Goal: Task Accomplishment & Management: Manage account settings

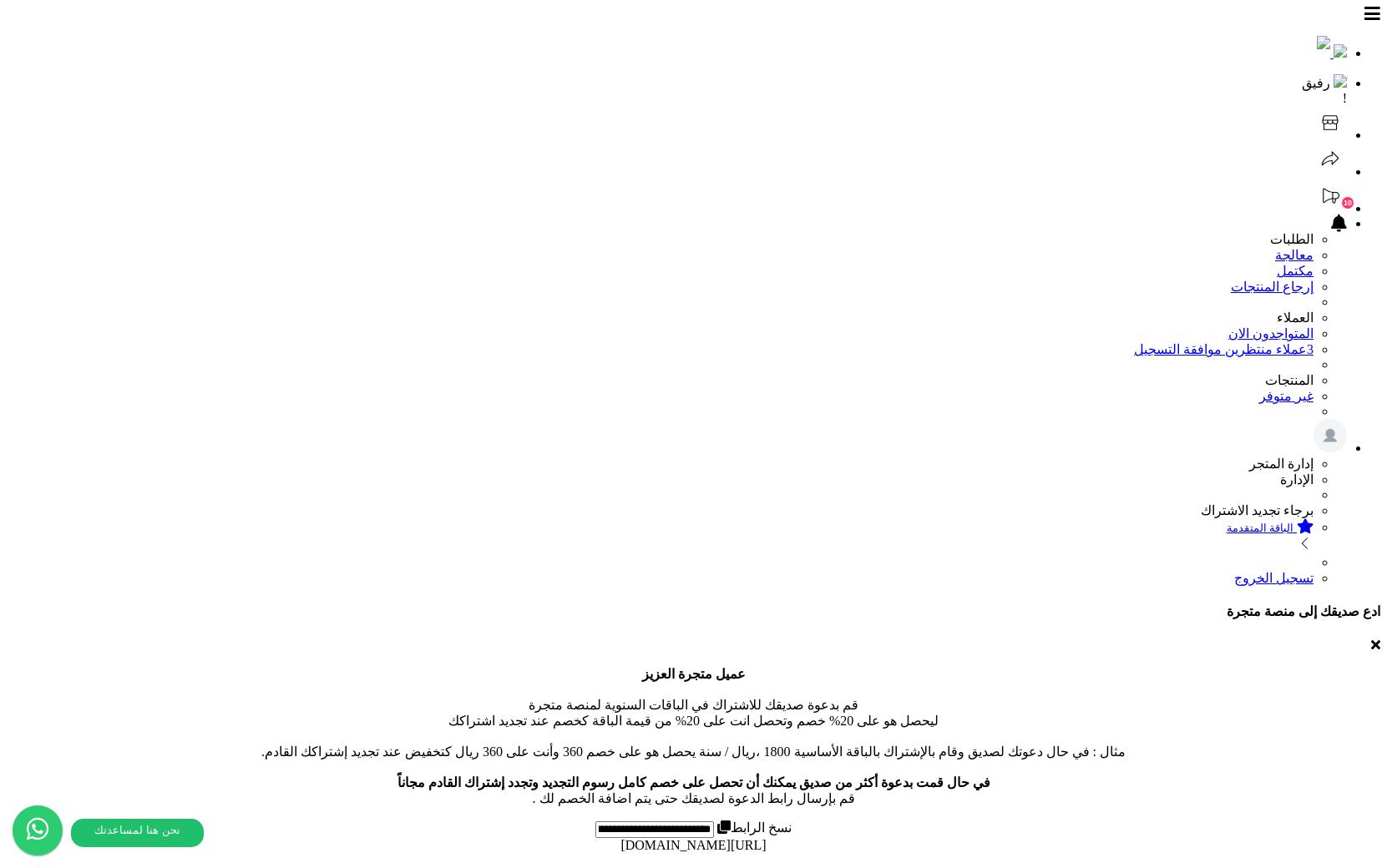
drag, startPoint x: 335, startPoint y: 209, endPoint x: 329, endPoint y: 323, distance: 114.2
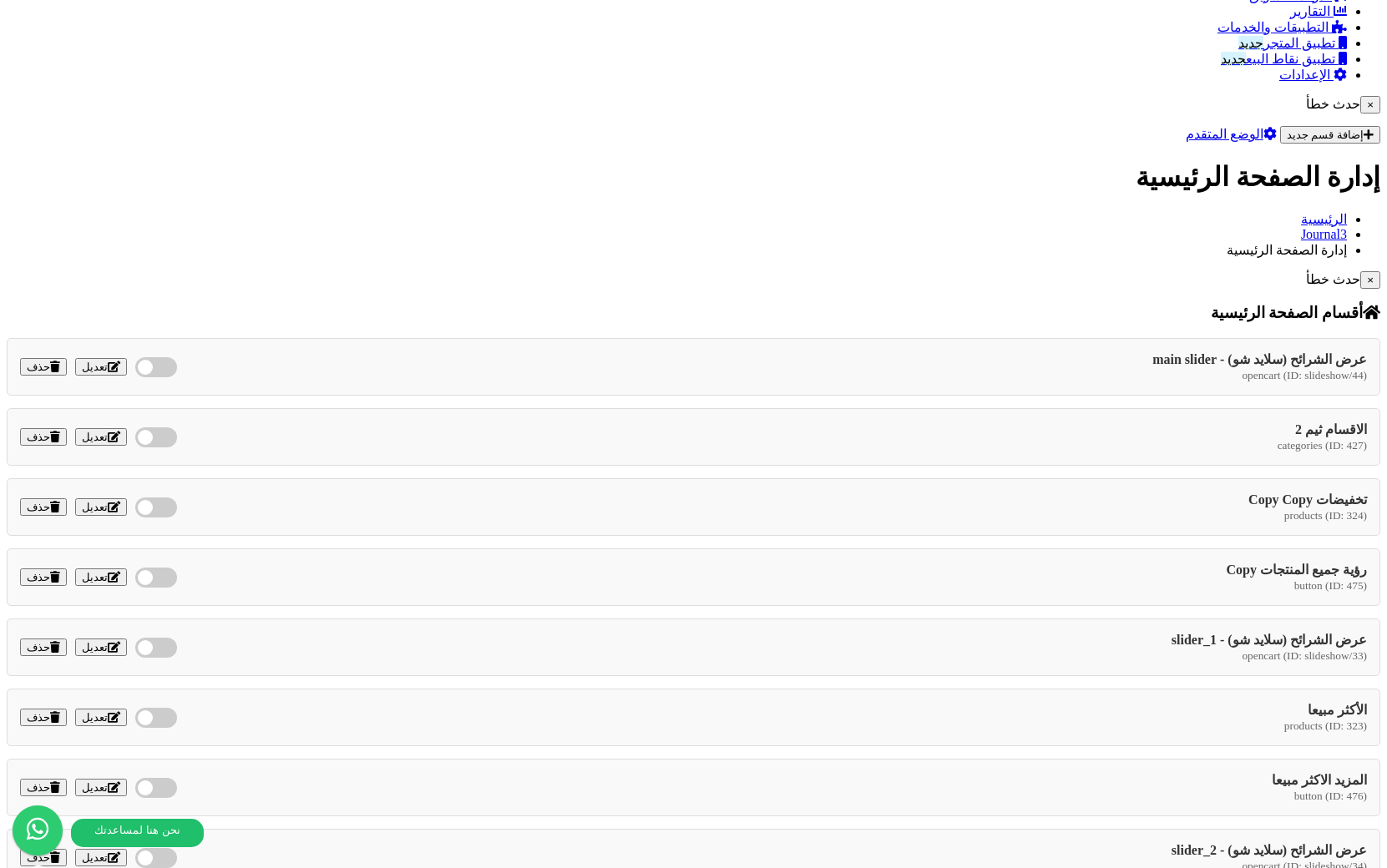
scroll to position [1231, 0]
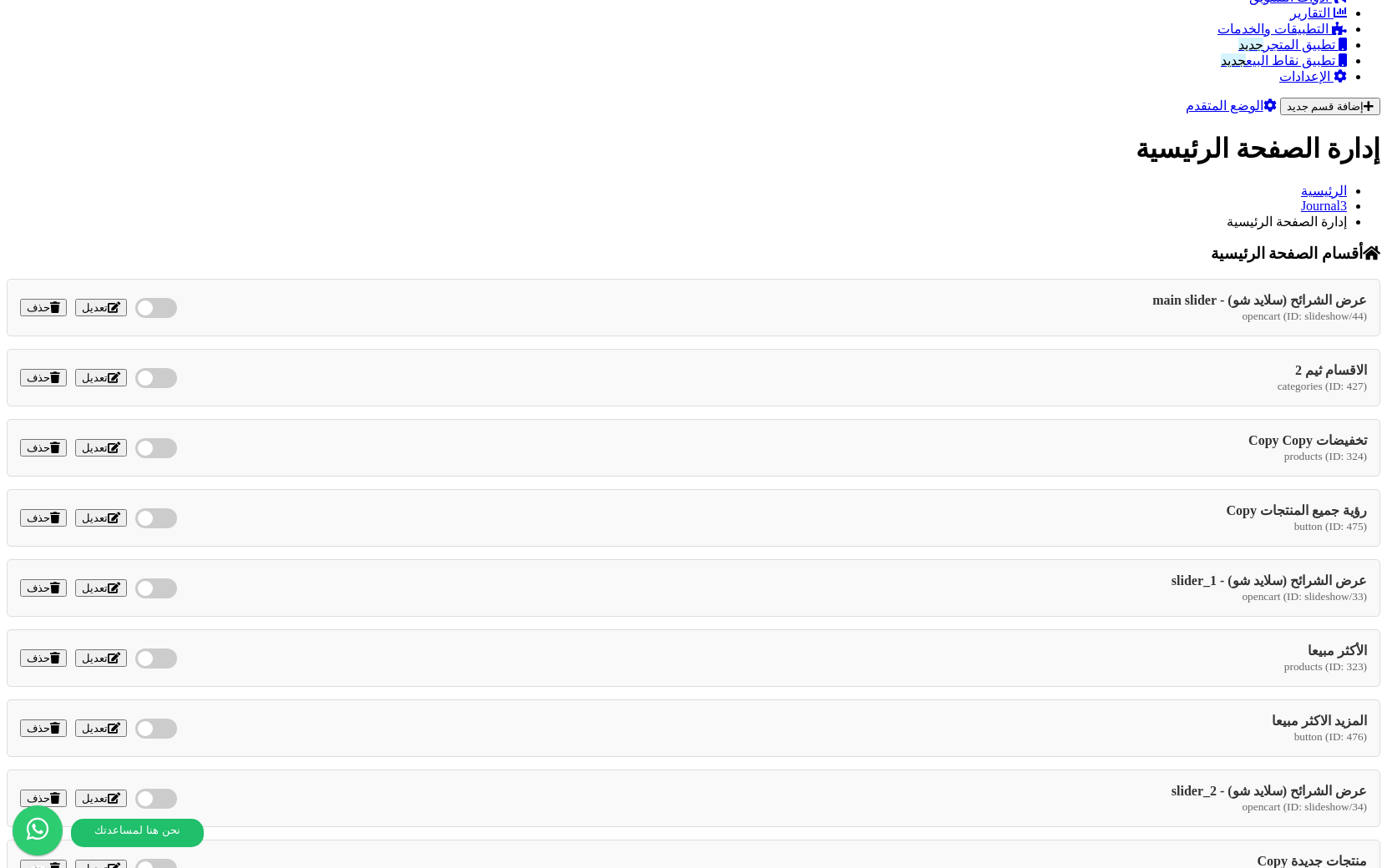
scroll to position [1130, 0]
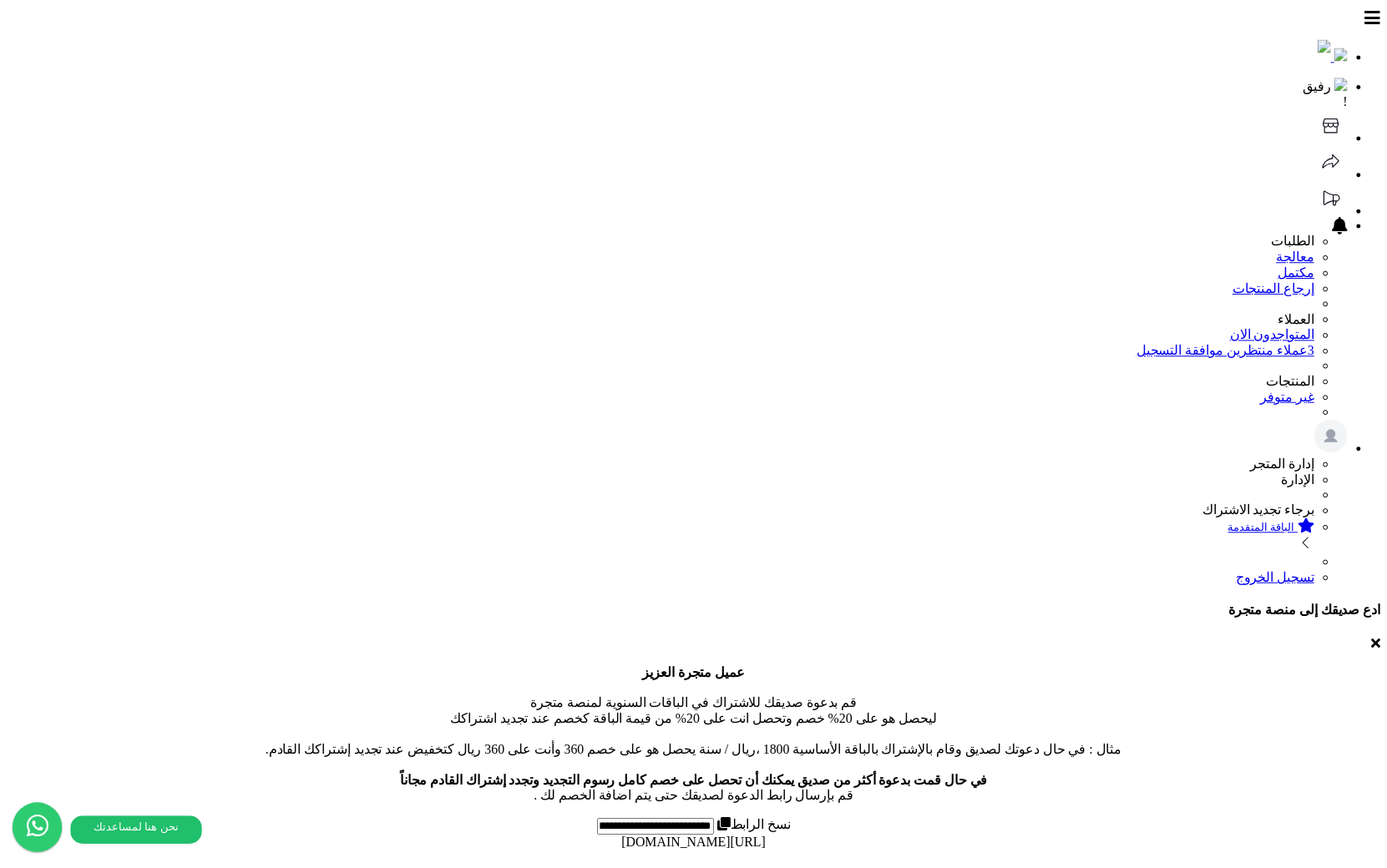
scroll to position [1133, 0]
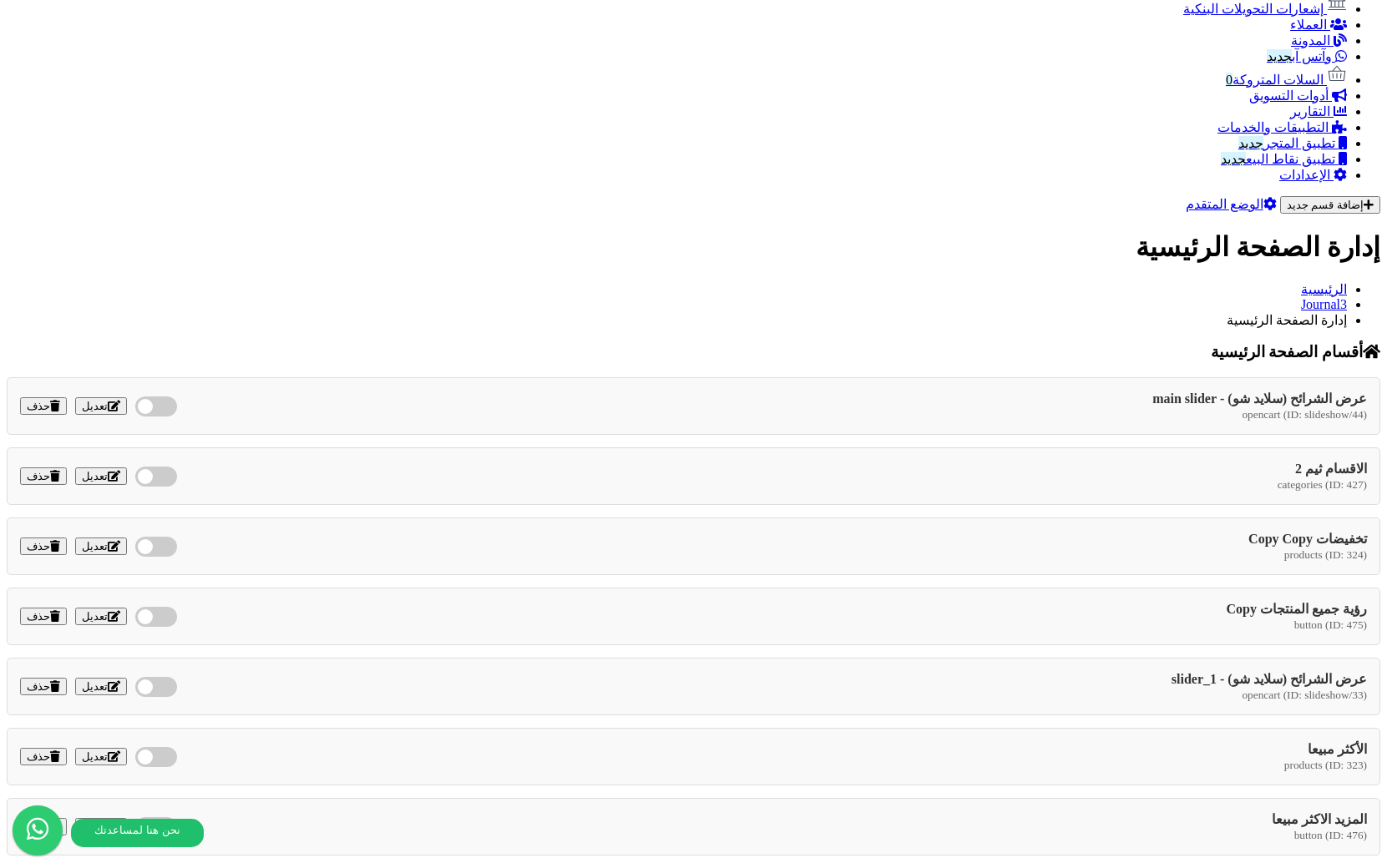
drag, startPoint x: 1057, startPoint y: 318, endPoint x: 1048, endPoint y: 253, distance: 65.6
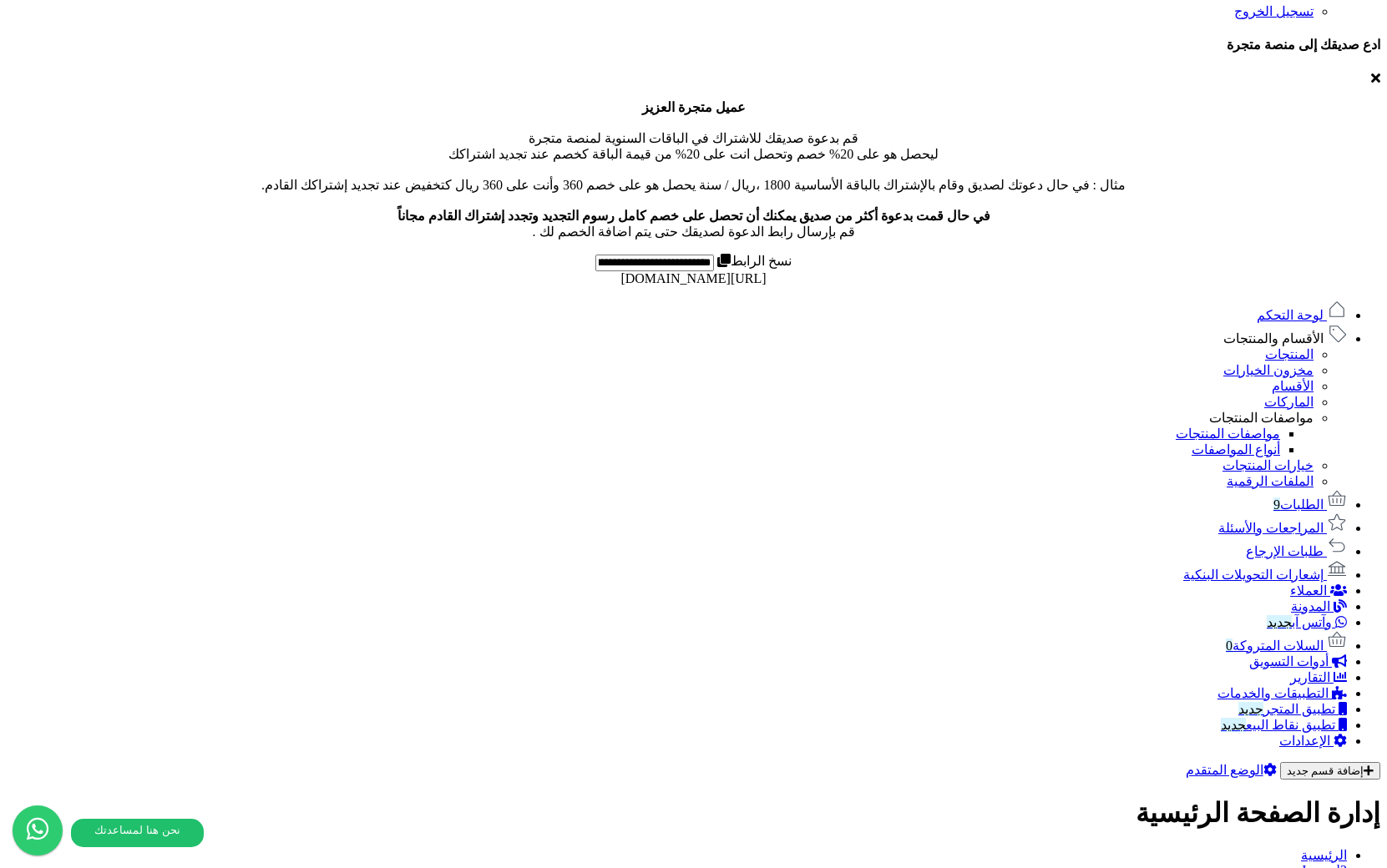
scroll to position [0, 0]
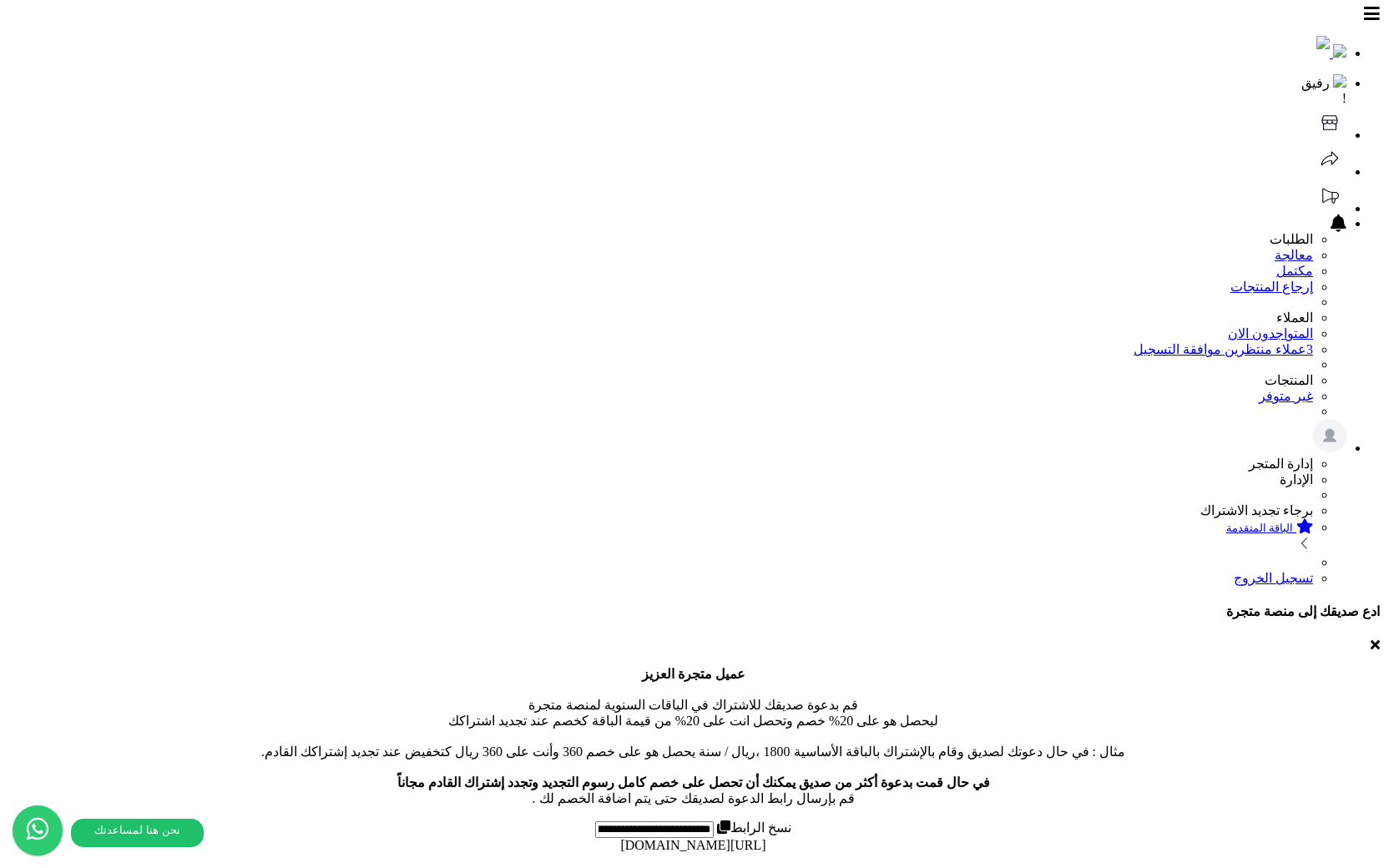
select select "*******"
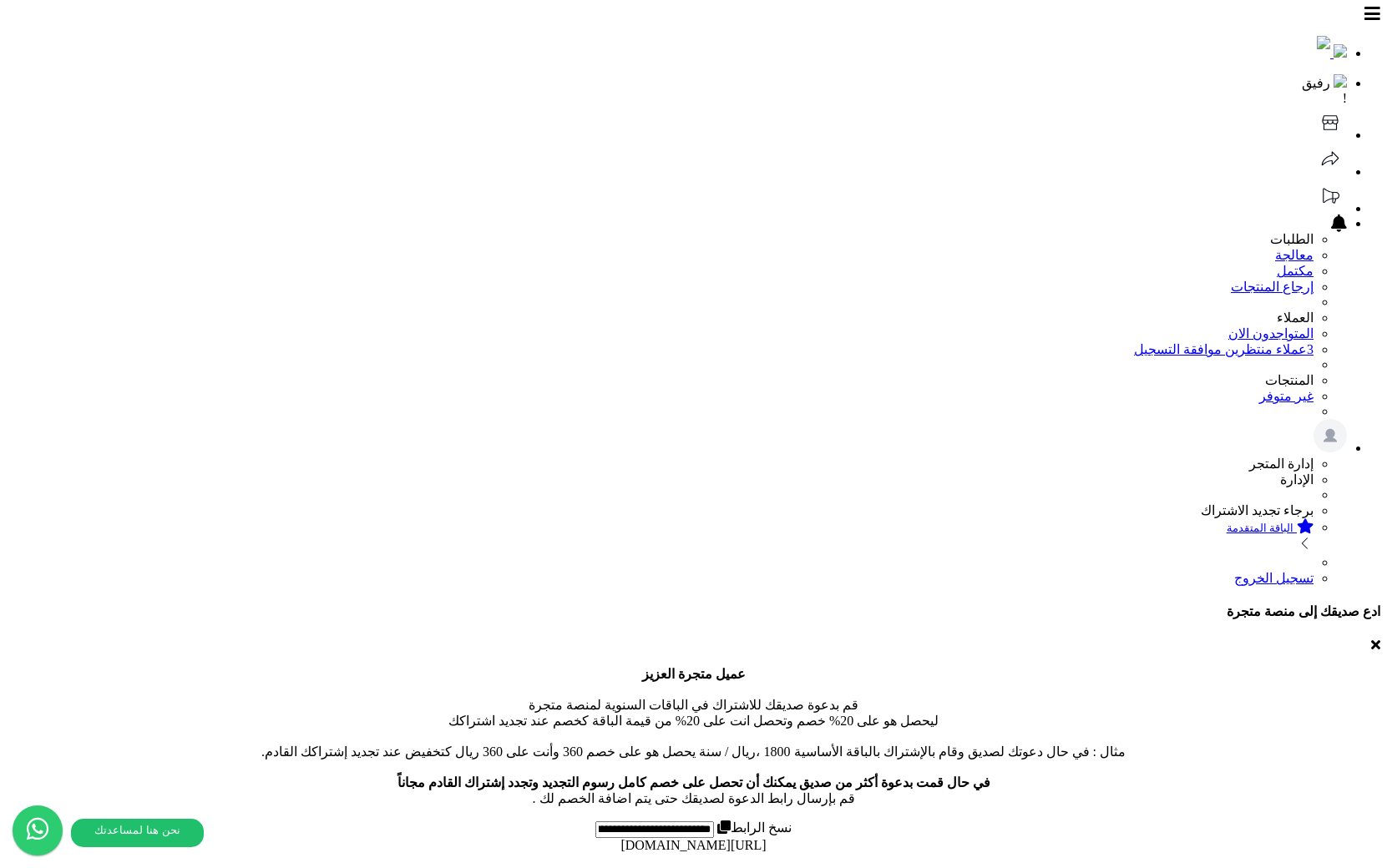
drag, startPoint x: 964, startPoint y: 220, endPoint x: 957, endPoint y: 353, distance: 133.2
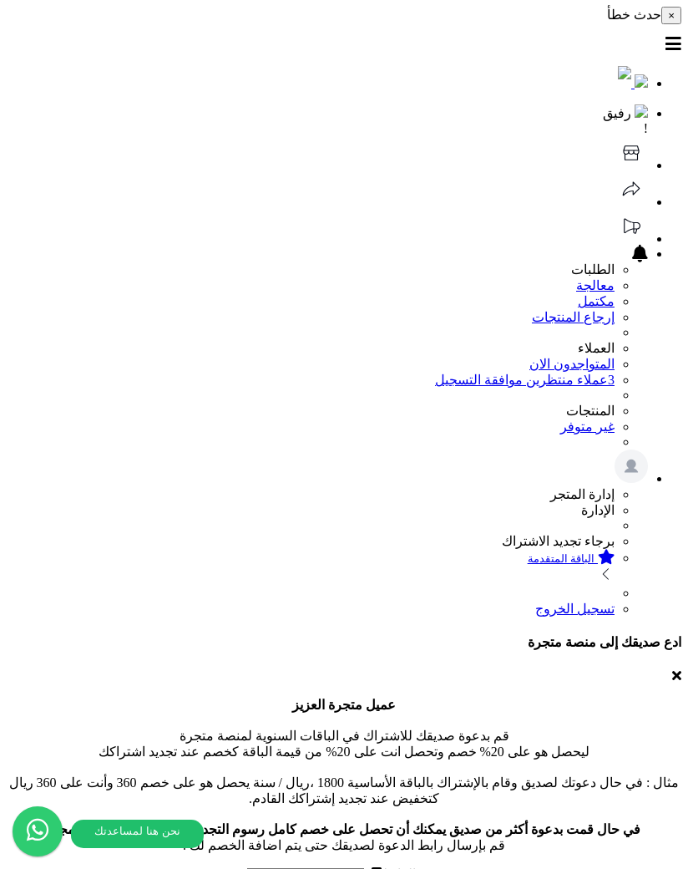
click at [615, 136] on icon at bounding box center [631, 152] width 33 height 33
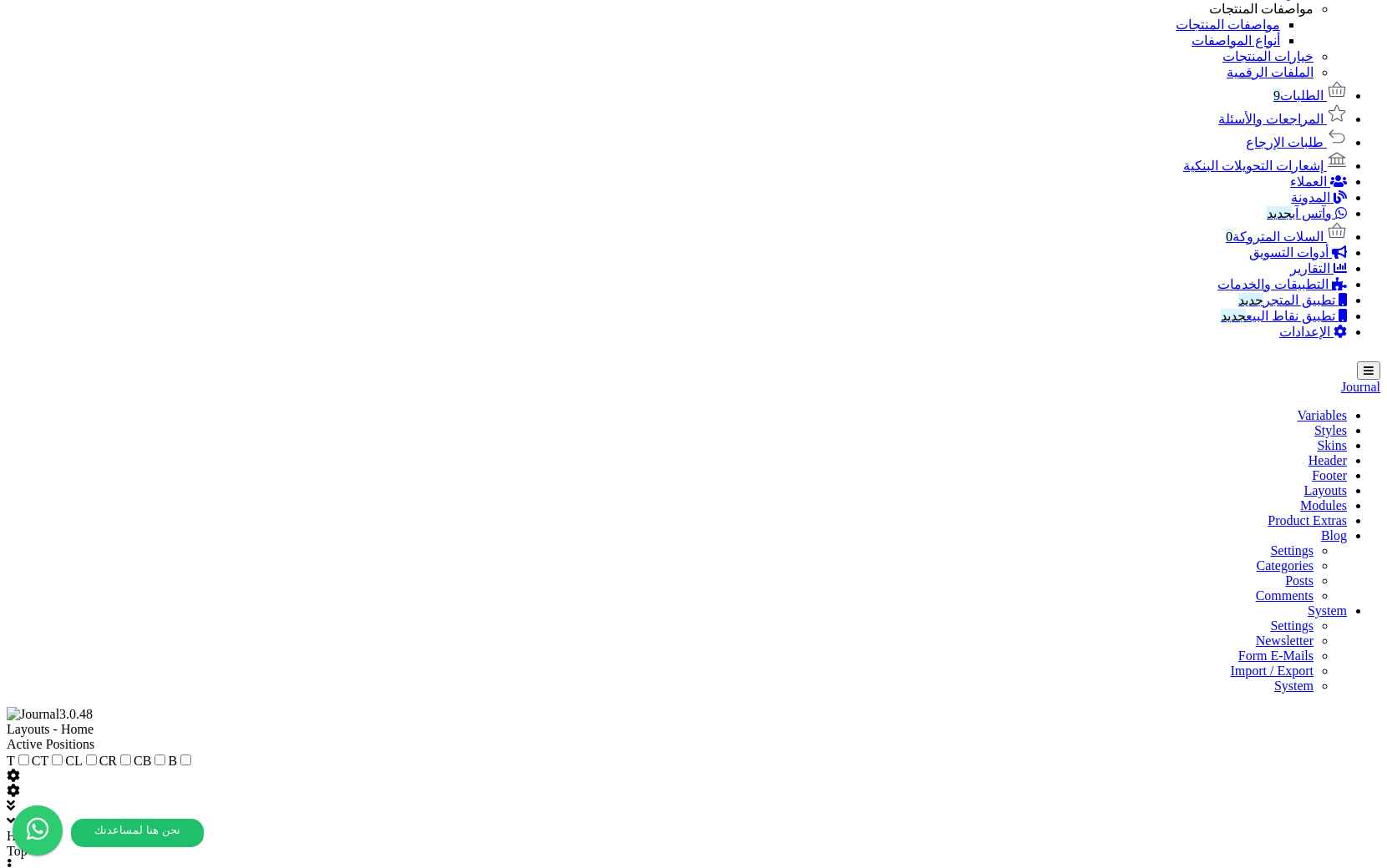
scroll to position [794, 0]
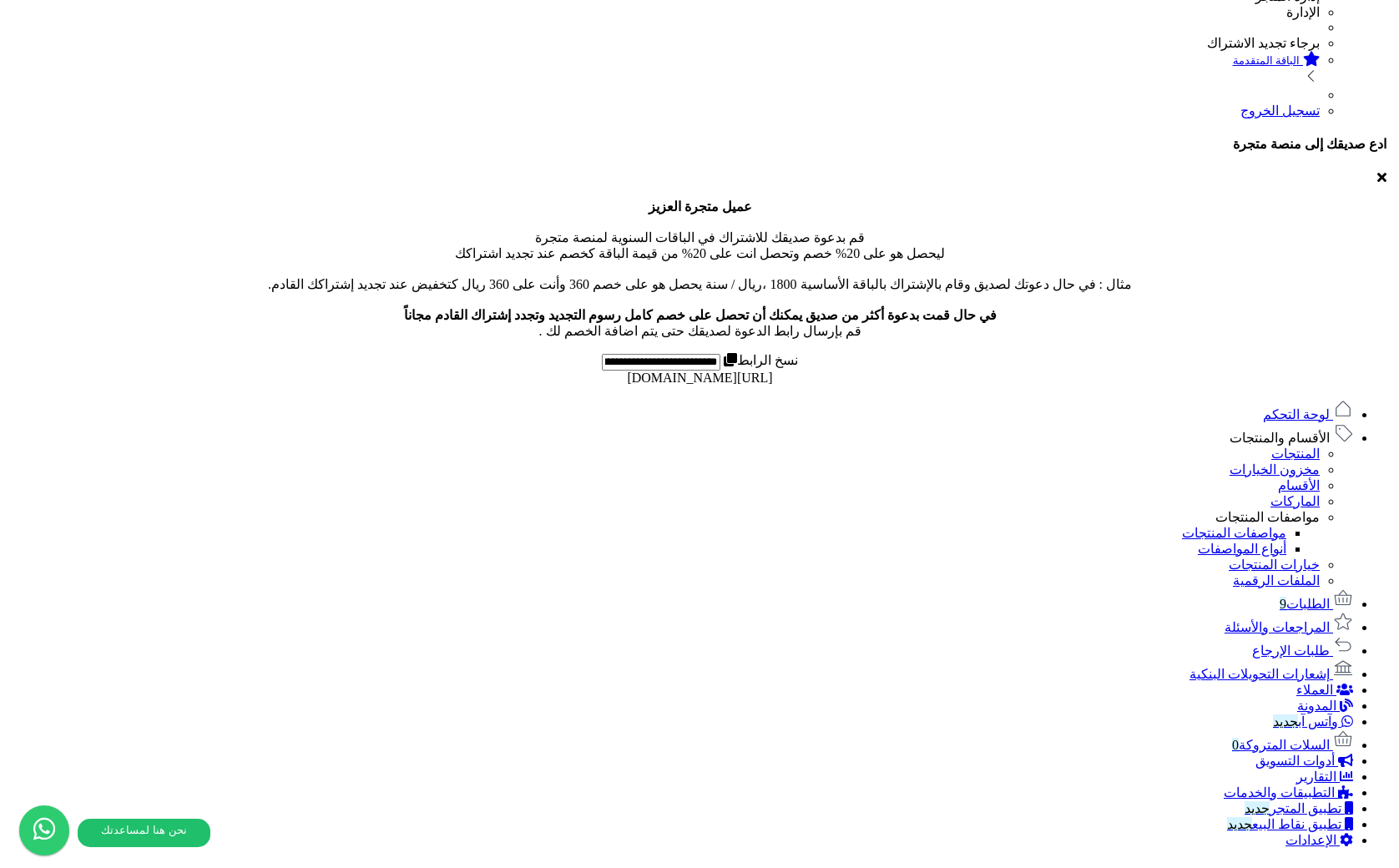
scroll to position [0, 0]
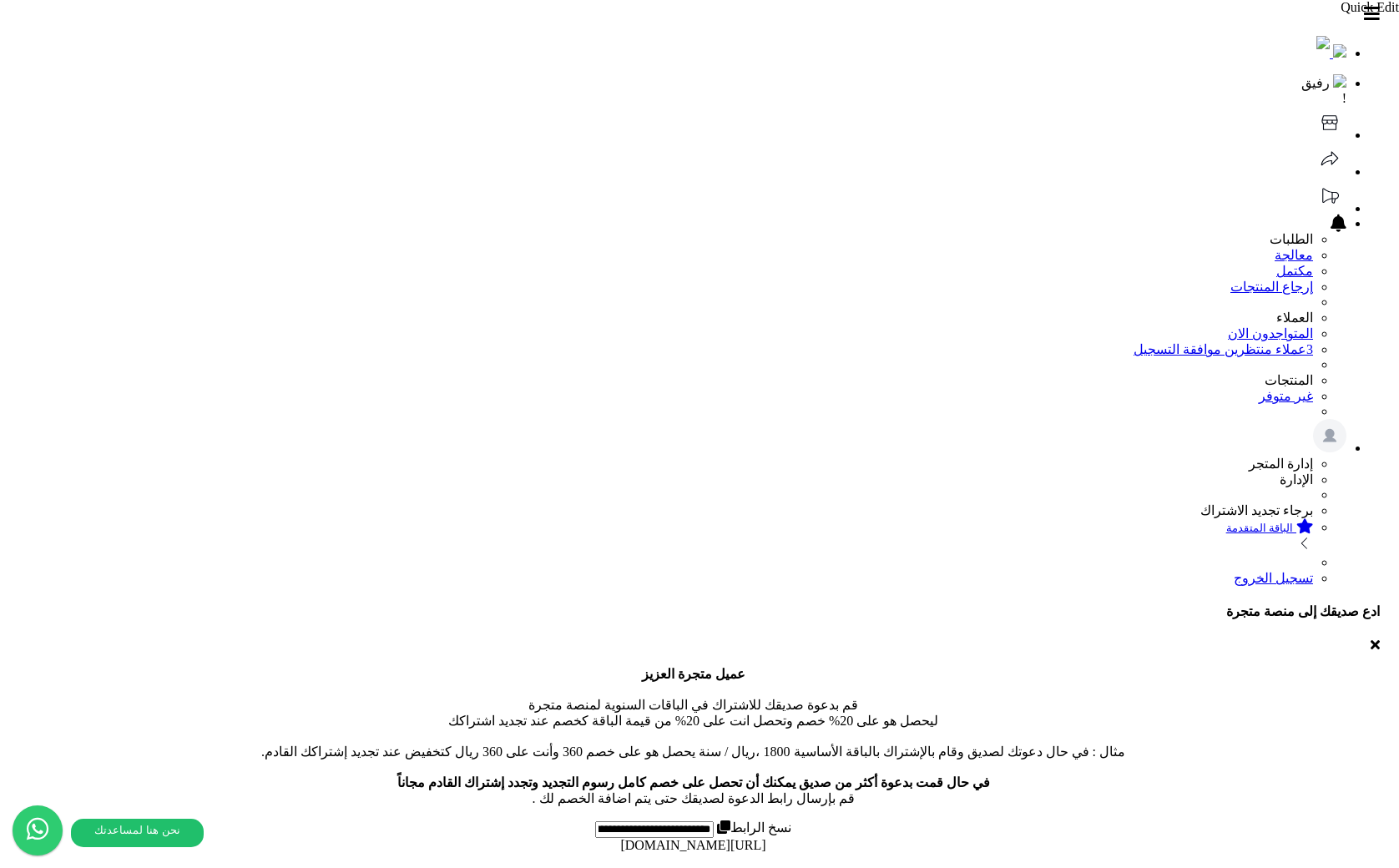
drag, startPoint x: 377, startPoint y: 61, endPoint x: 260, endPoint y: 58, distance: 117.0
copy div "My Modules"
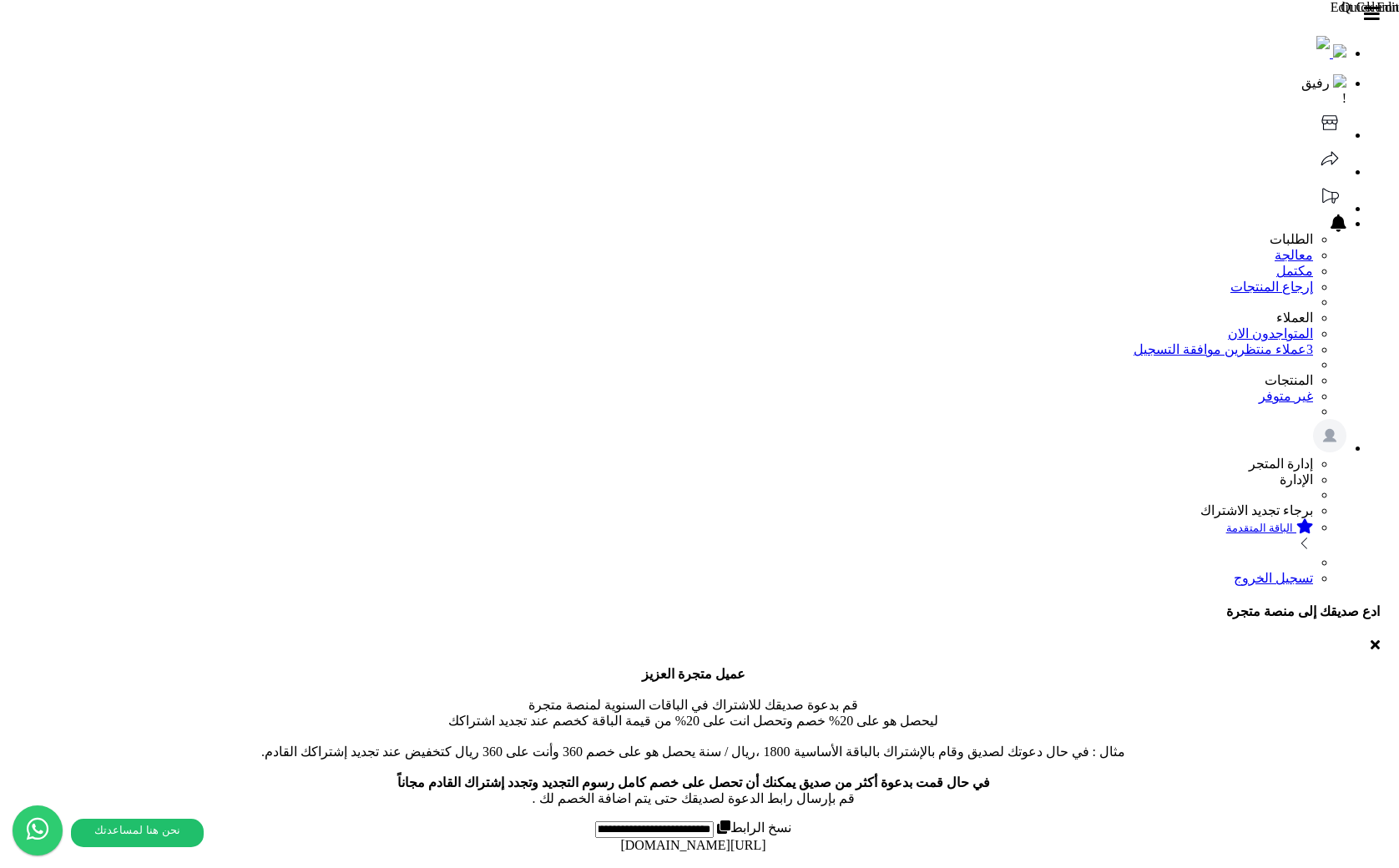
copy div "Column Options"
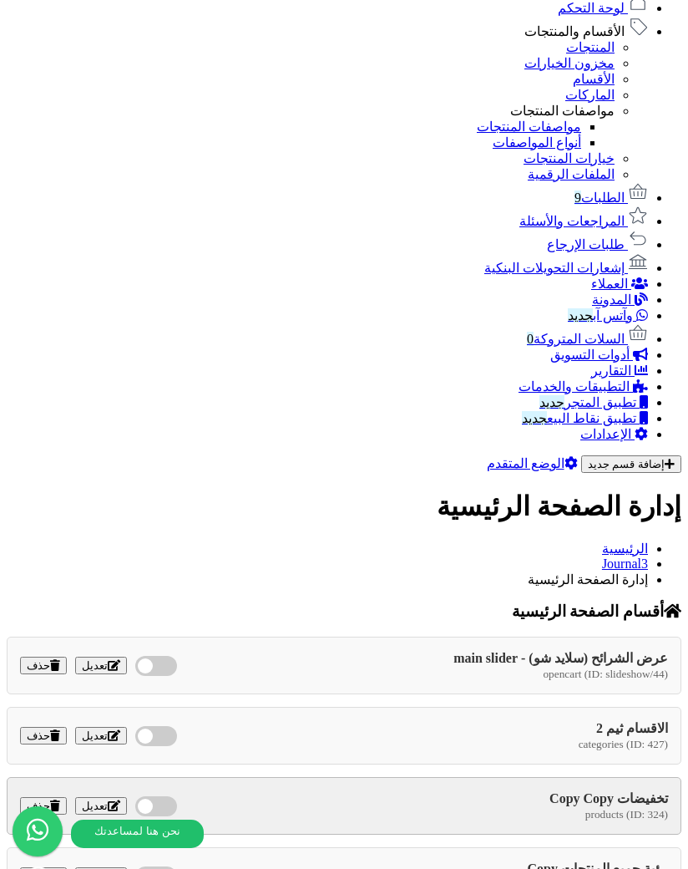
scroll to position [1241, 0]
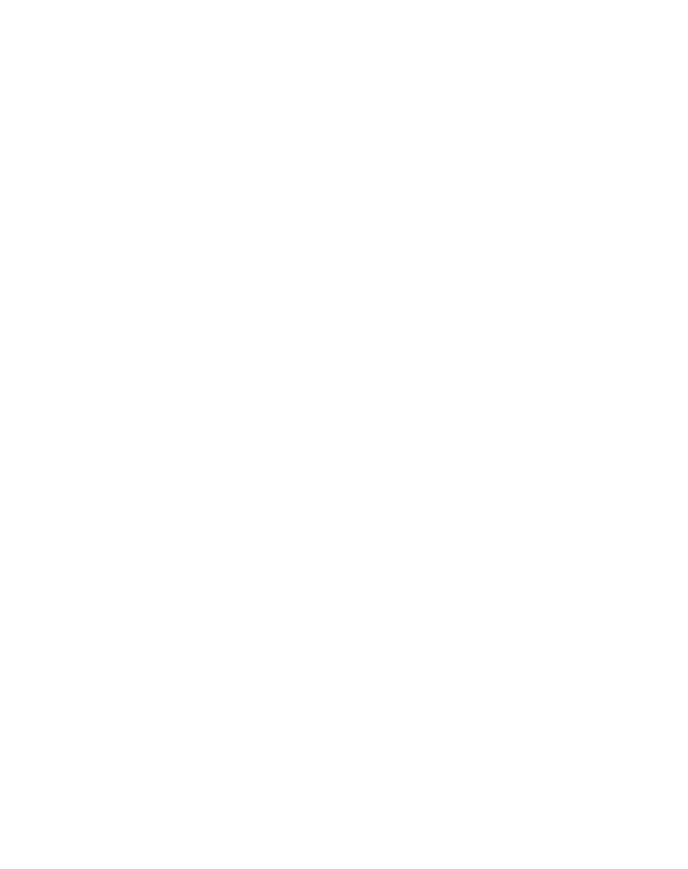
scroll to position [1227, 0]
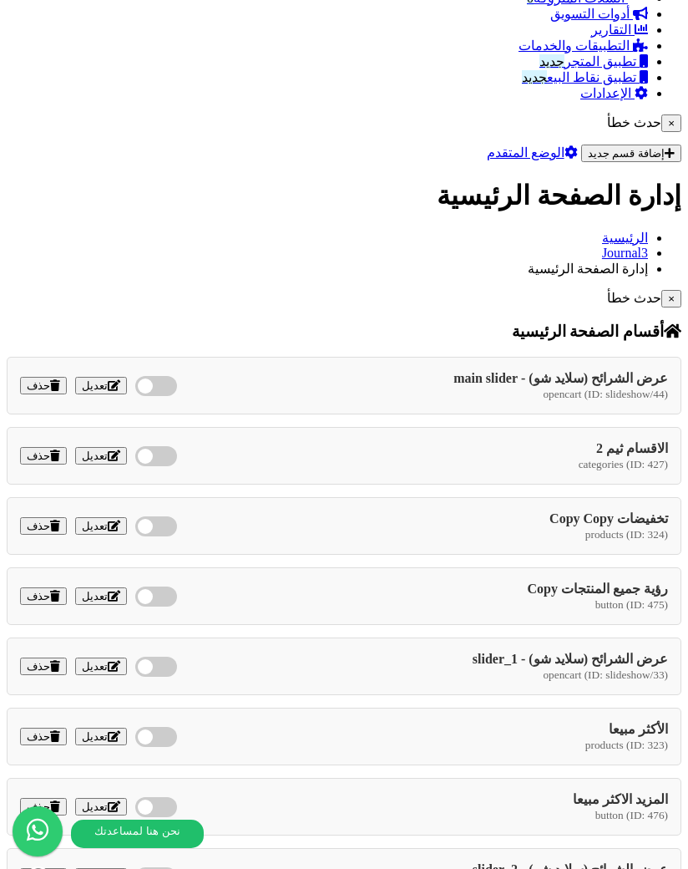
scroll to position [1139, 0]
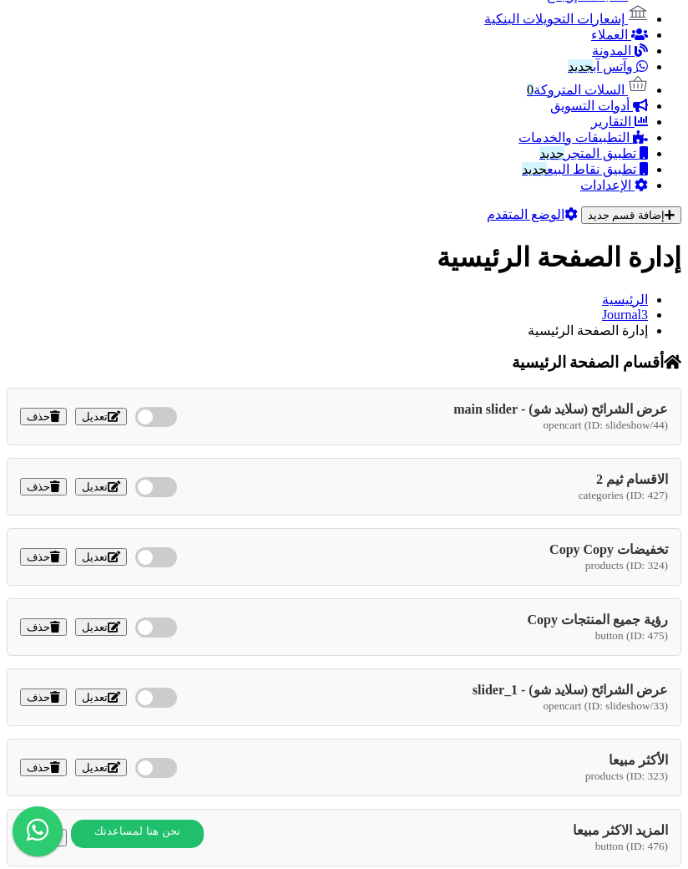
scroll to position [1039, 0]
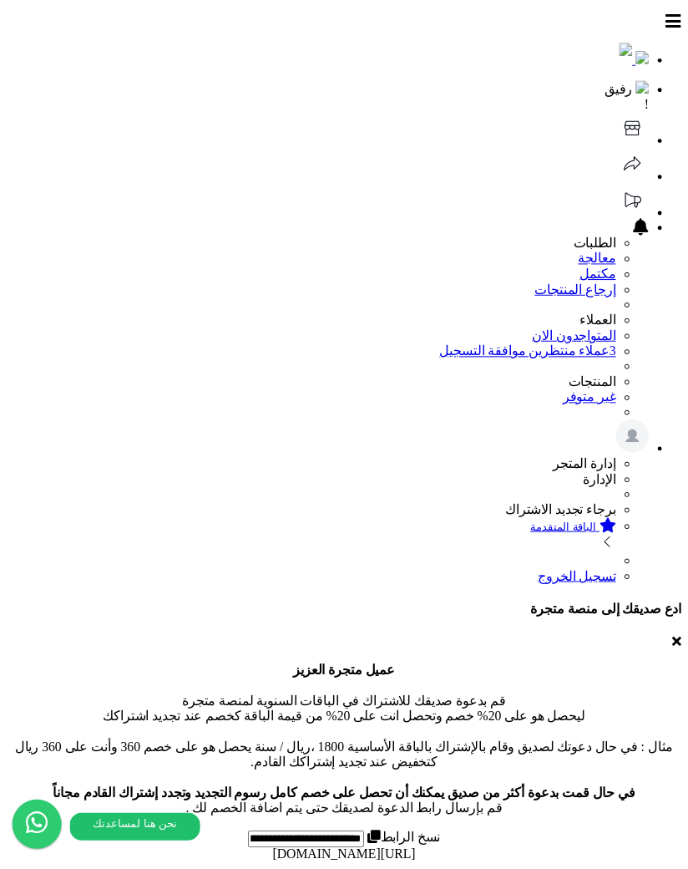
scroll to position [1042, 0]
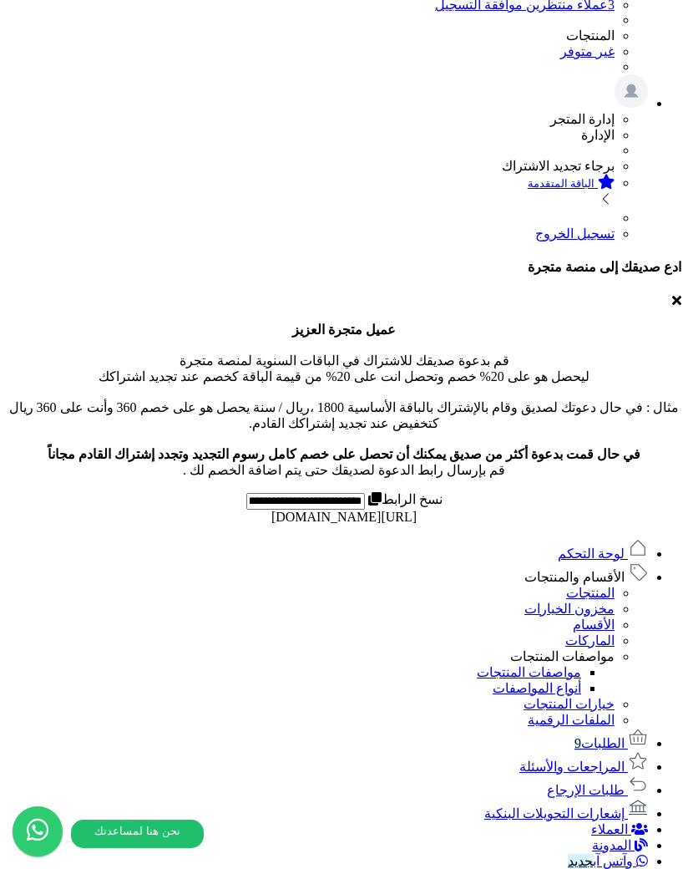
scroll to position [0, 0]
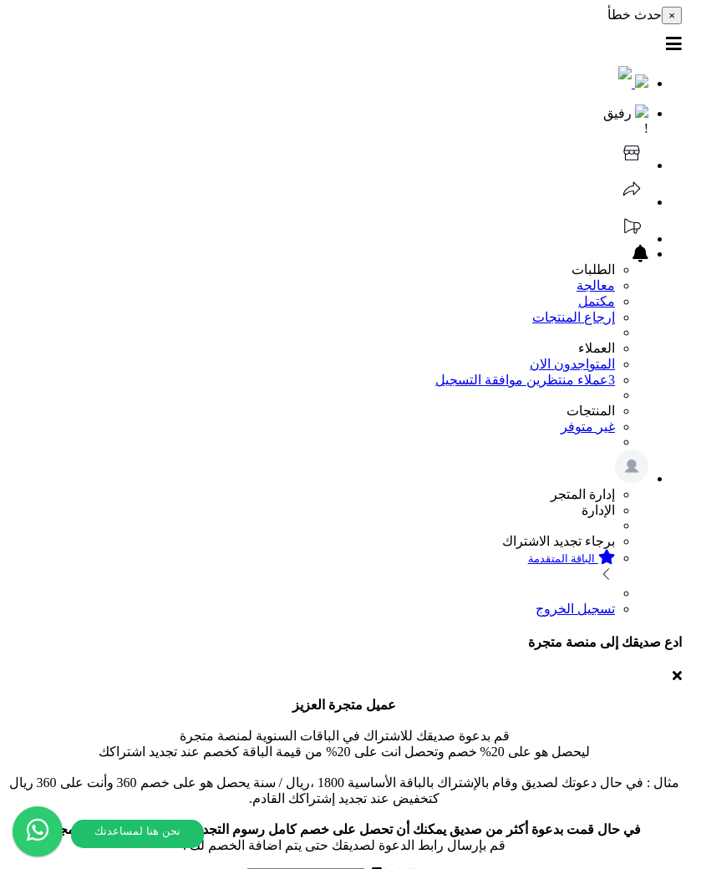
select select "********"
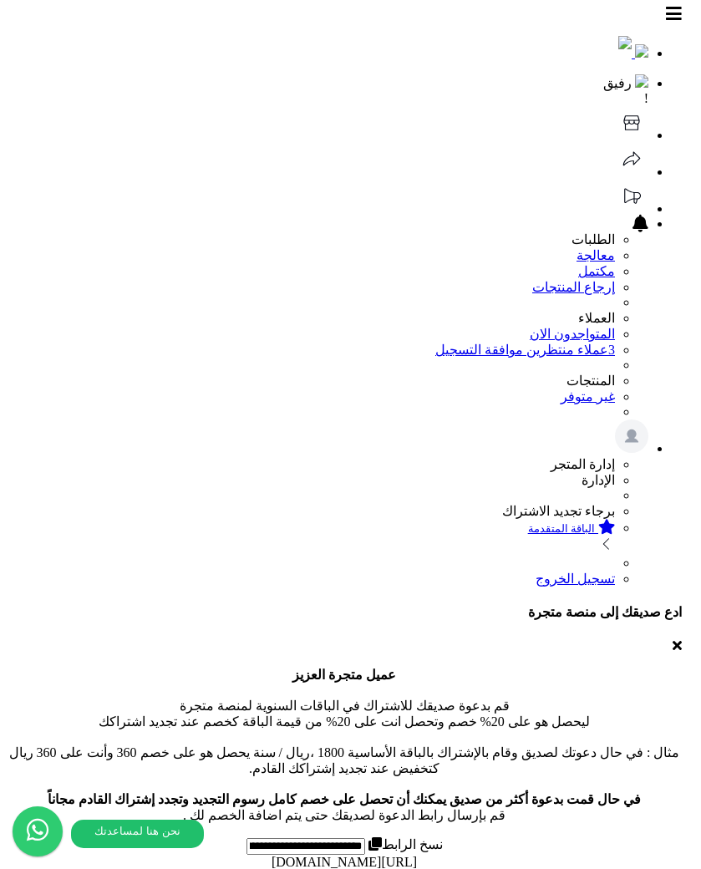
type input "****"
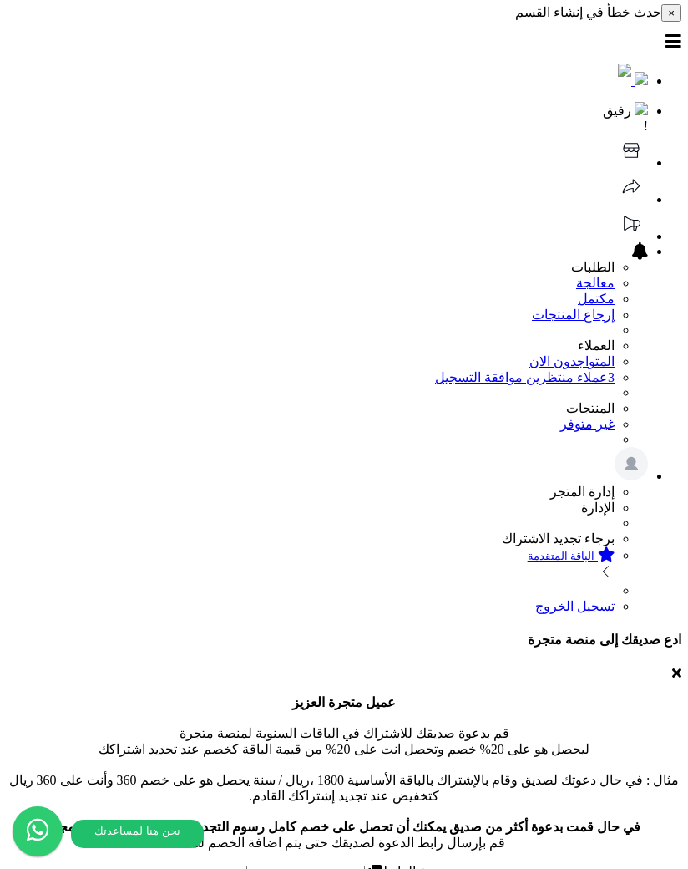
scroll to position [3, 0]
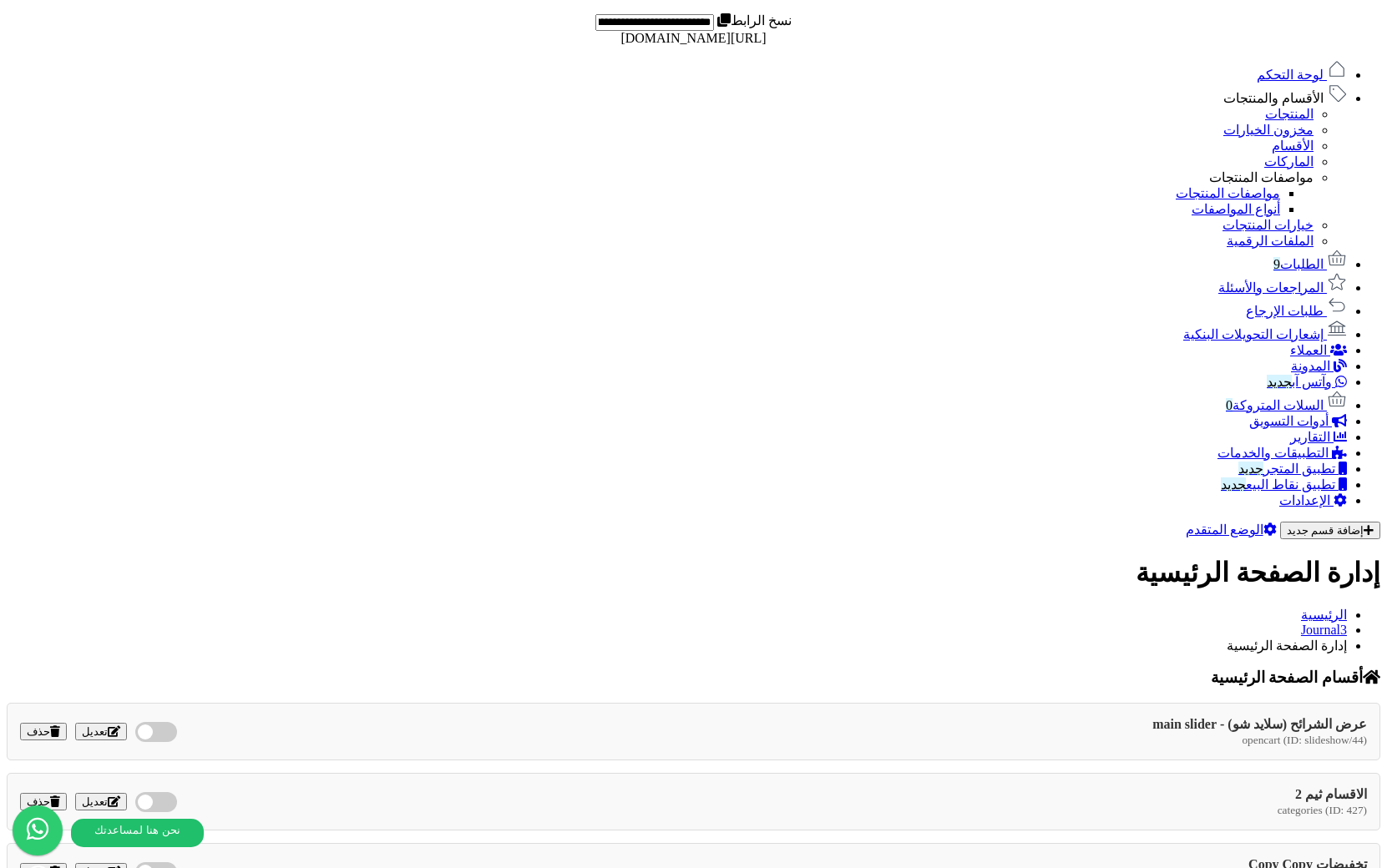
scroll to position [779, 0]
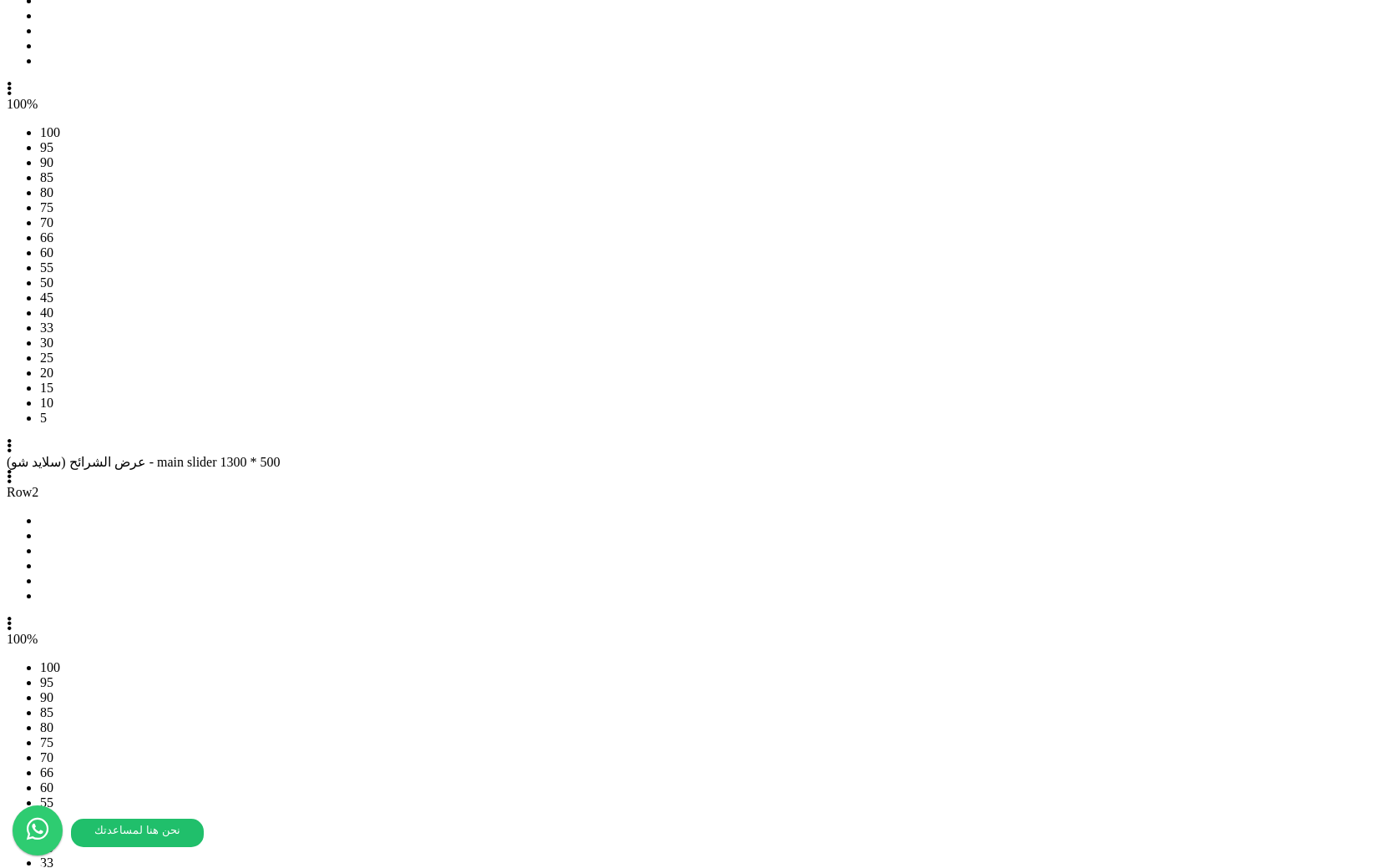
scroll to position [1811, 0]
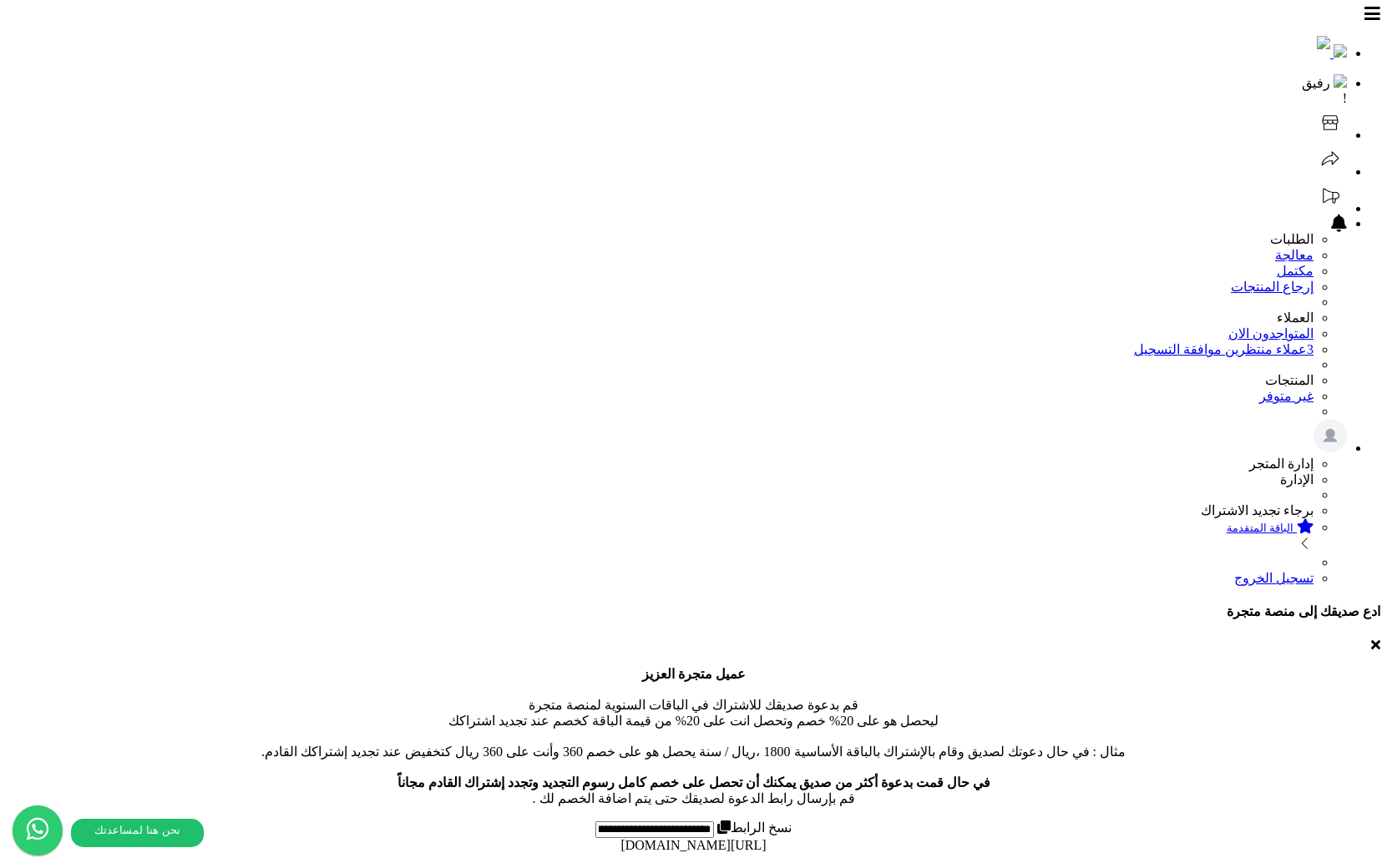
drag, startPoint x: 1029, startPoint y: 208, endPoint x: 1018, endPoint y: 351, distance: 143.4
click at [1323, 867] on span "لوحة التحكم" at bounding box center [1289, 881] width 67 height 14
